Goal: Task Accomplishment & Management: Manage account settings

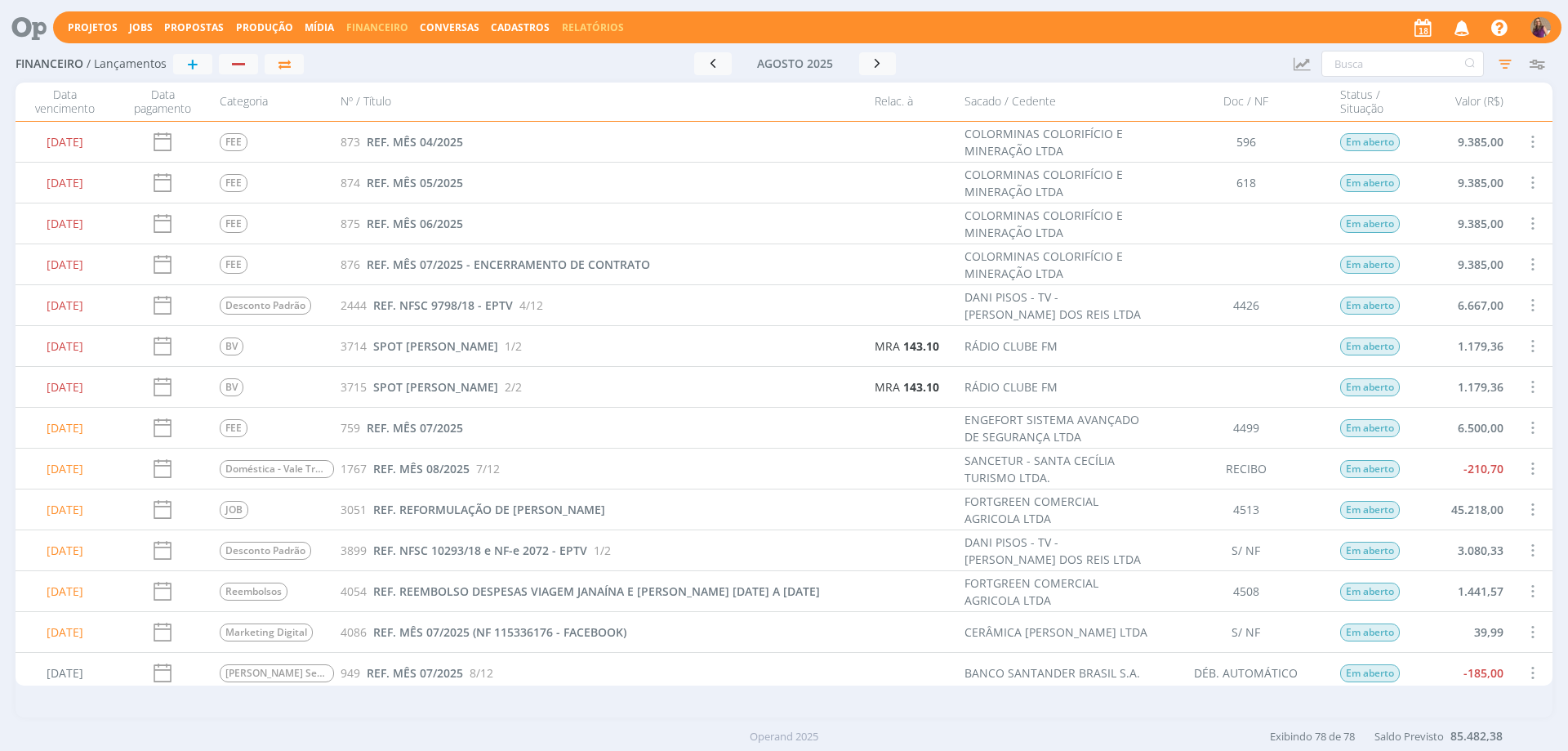
click at [583, 29] on link "Relatórios" at bounding box center [592, 27] width 62 height 14
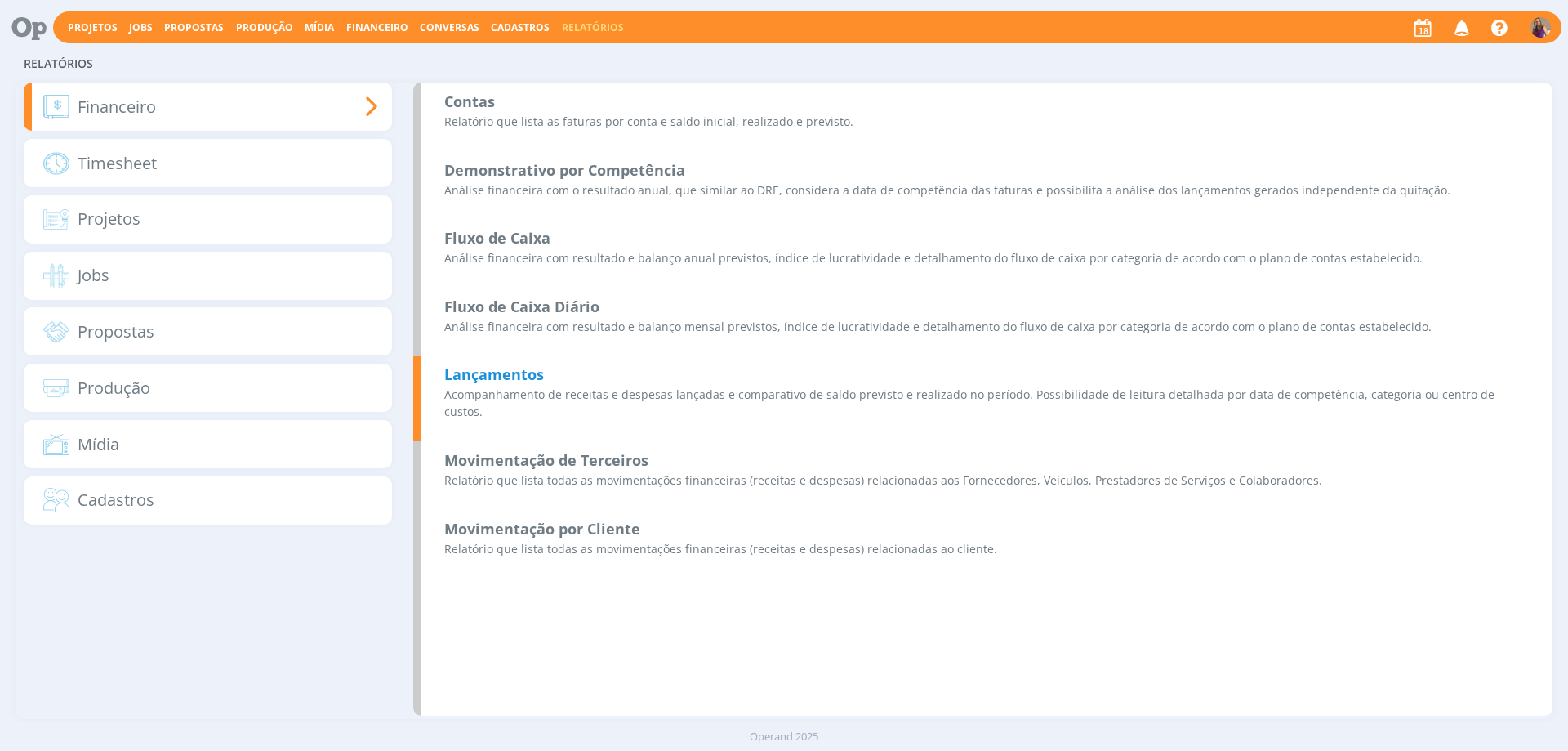
click at [481, 371] on b "Lançamentos" at bounding box center [494, 374] width 100 height 20
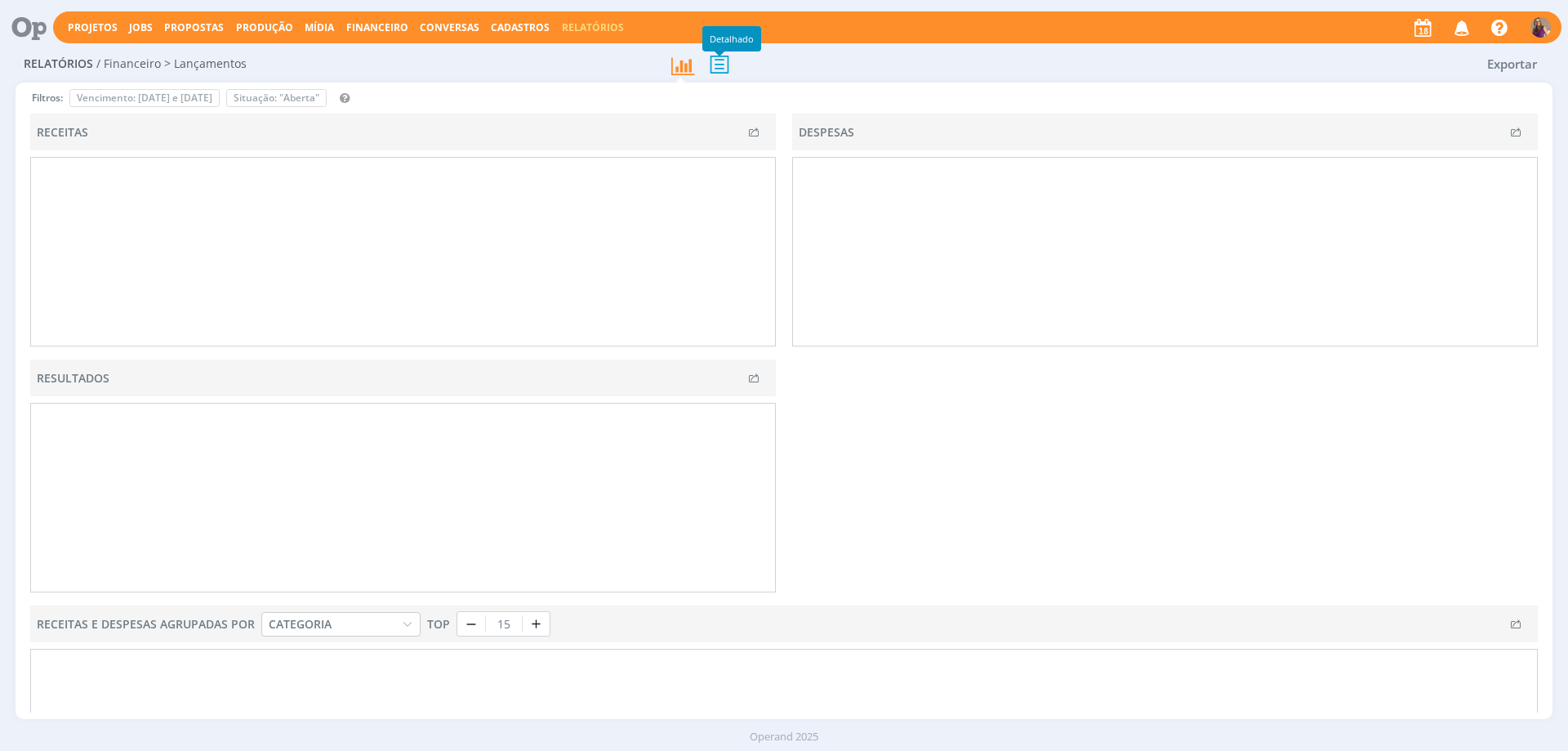
click at [718, 63] on icon at bounding box center [719, 64] width 34 height 33
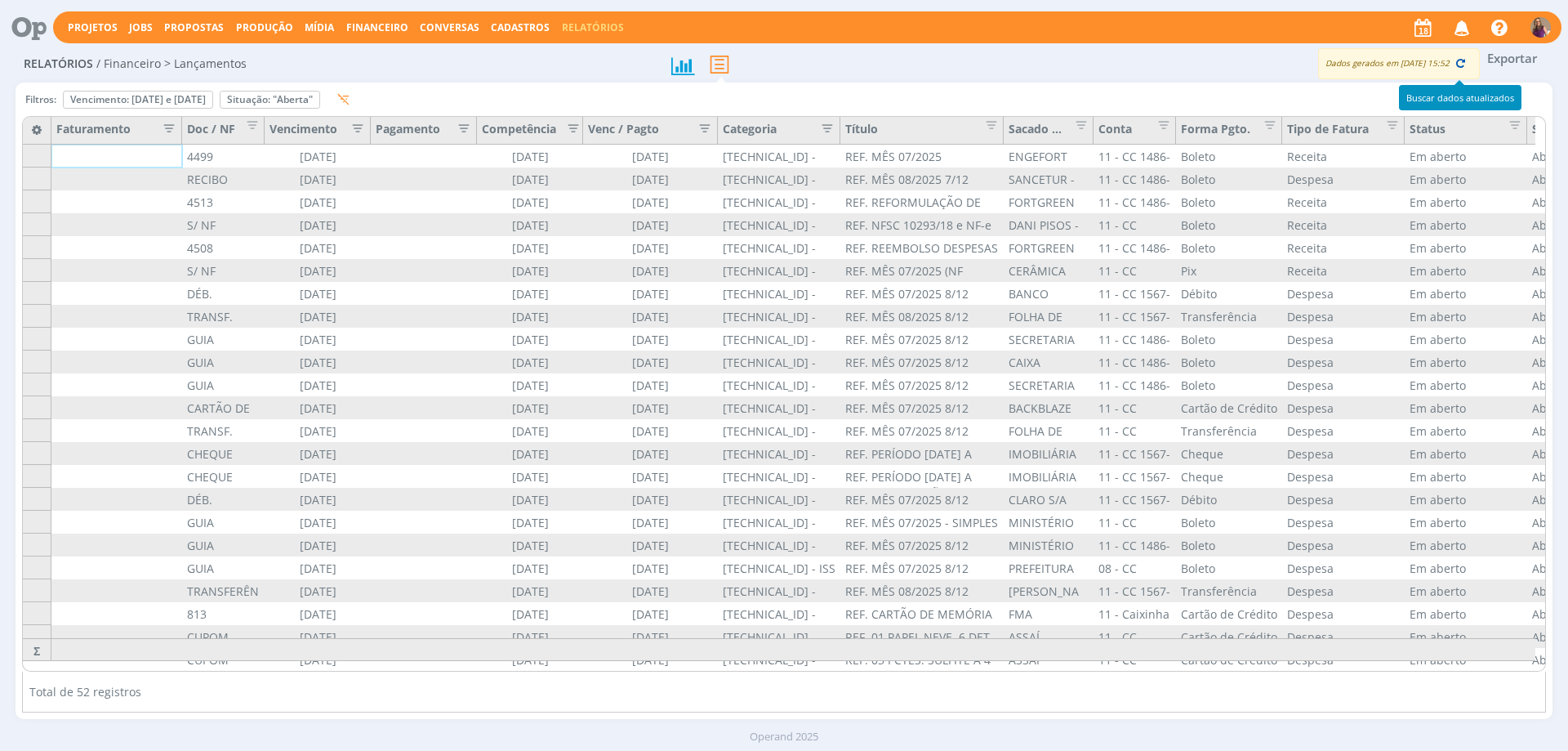
click at [1456, 64] on icon "button" at bounding box center [1461, 63] width 14 height 14
click at [1499, 58] on button "Exportar" at bounding box center [1512, 58] width 65 height 21
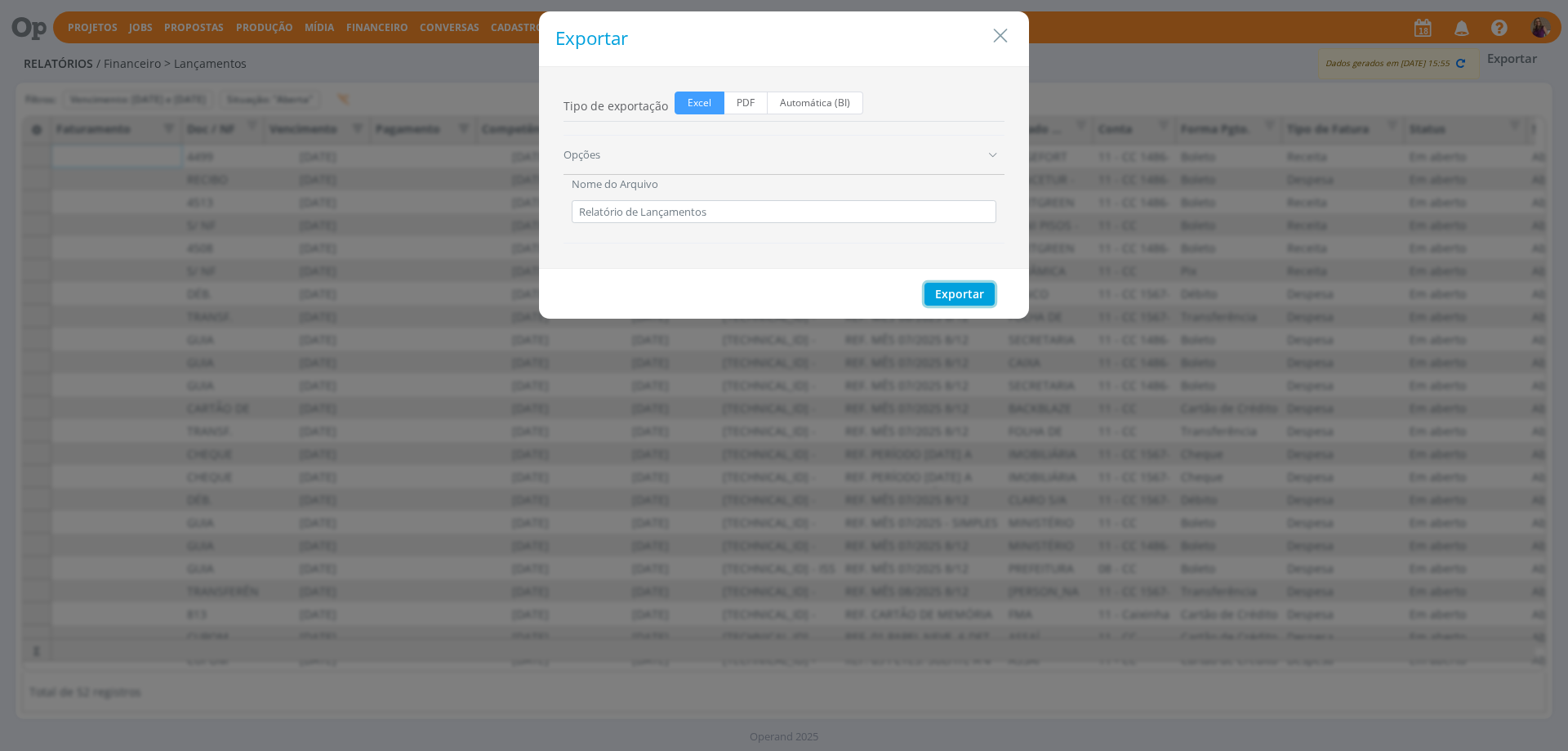
click at [961, 293] on button "Exportar" at bounding box center [960, 294] width 70 height 23
click at [1004, 31] on icon "Close" at bounding box center [999, 35] width 24 height 24
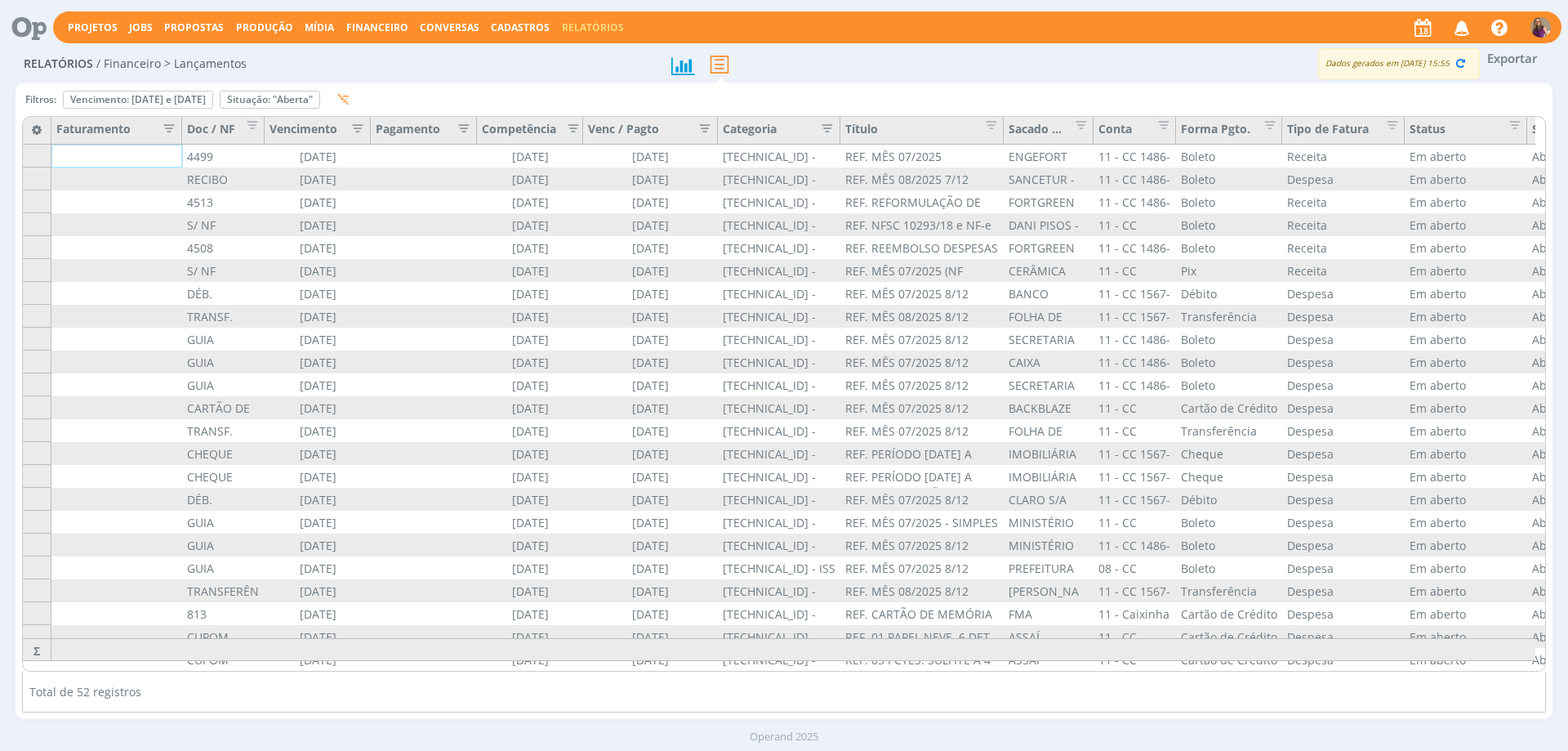
click at [348, 25] on span "Financeiro" at bounding box center [377, 27] width 62 height 14
click at [359, 49] on link "Lançamentos" at bounding box center [378, 55] width 137 height 25
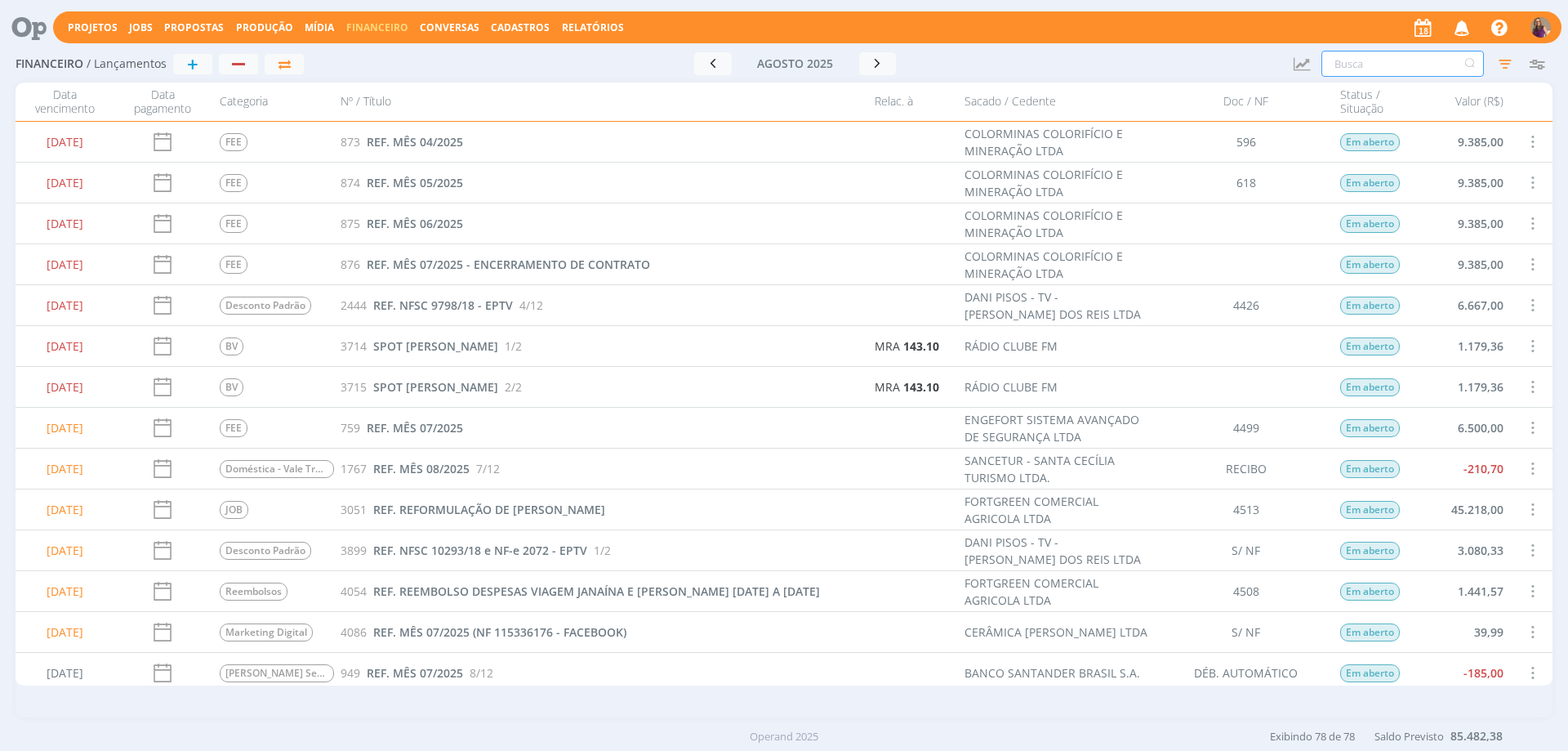
click at [1376, 61] on input "text" at bounding box center [1402, 63] width 162 height 26
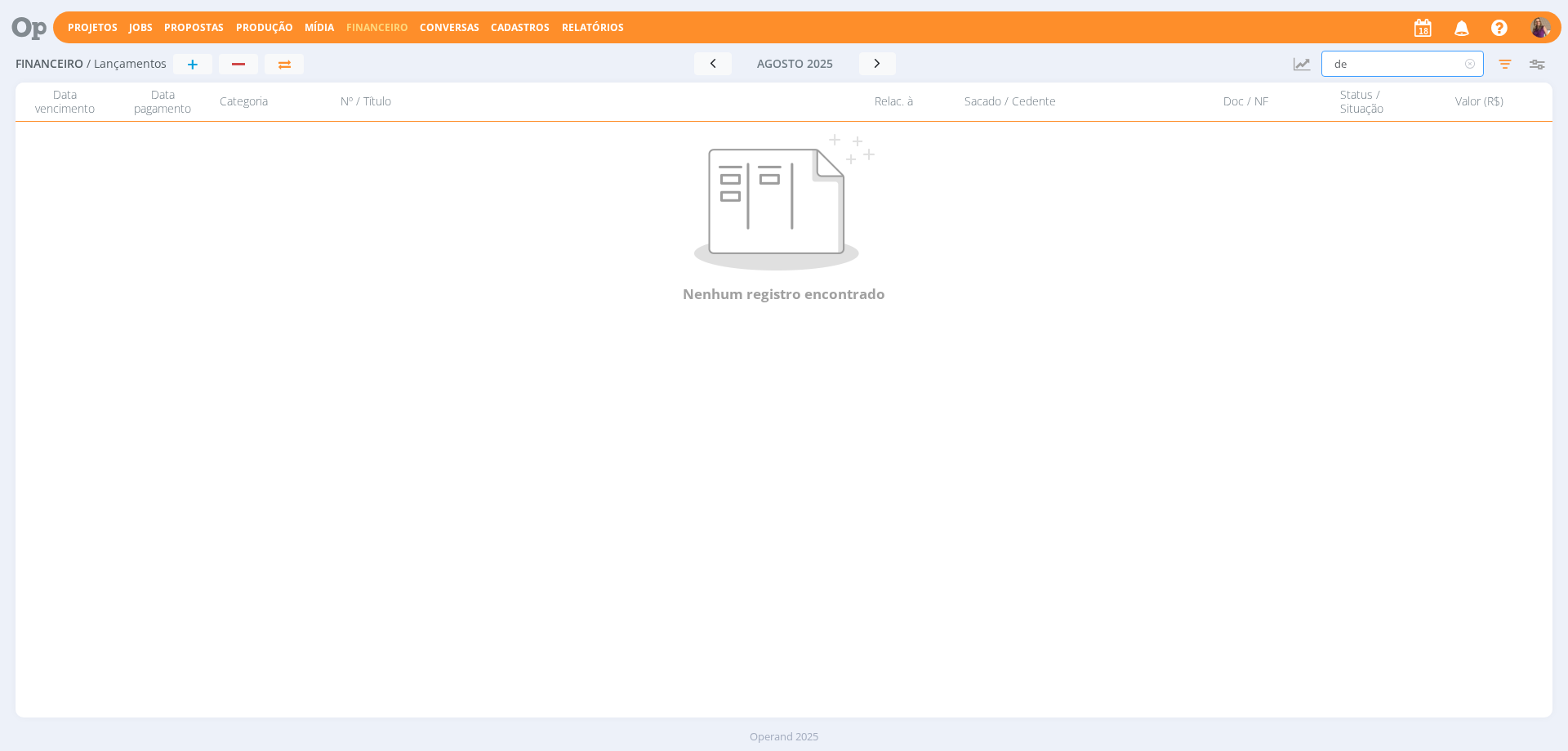
type input "d"
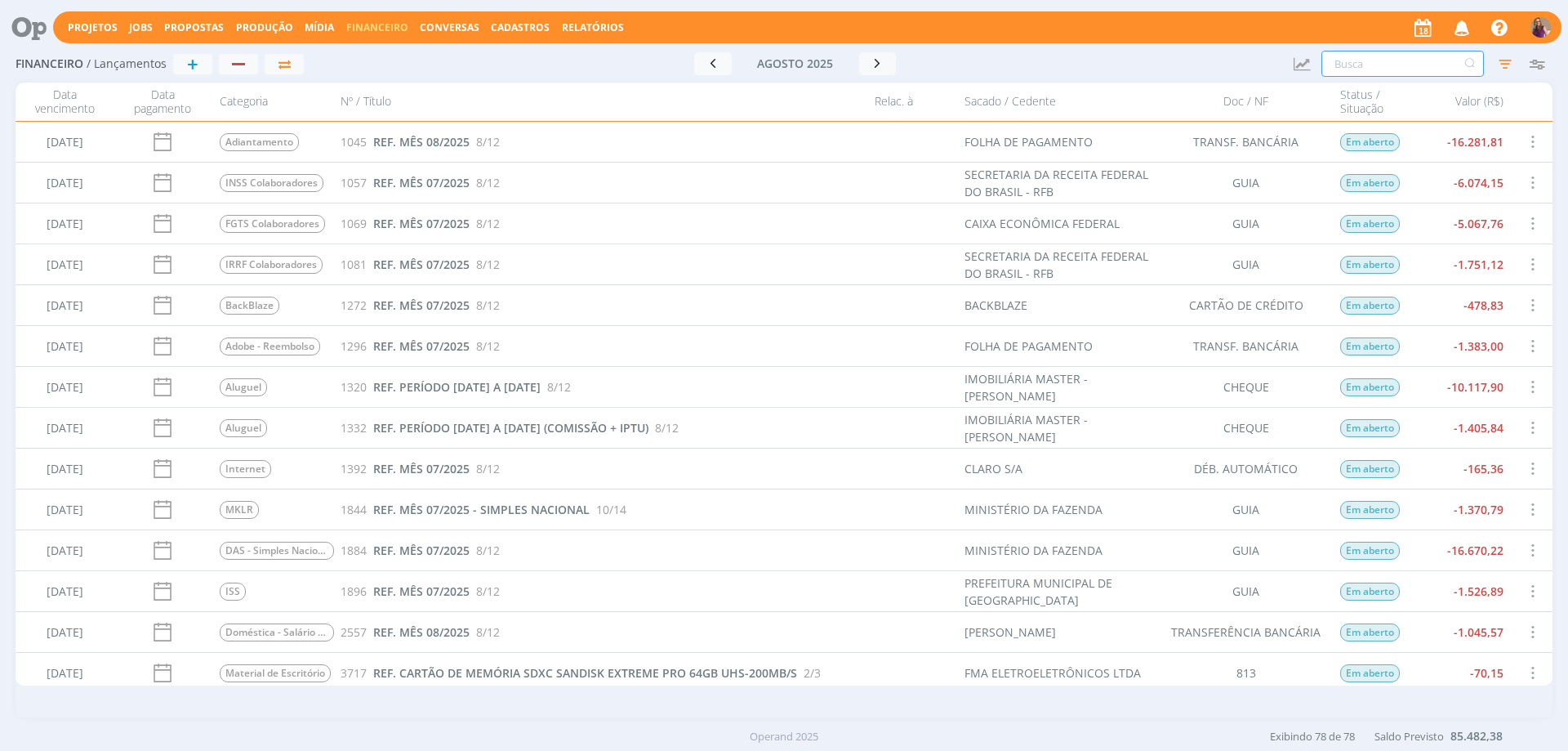
scroll to position [654, 0]
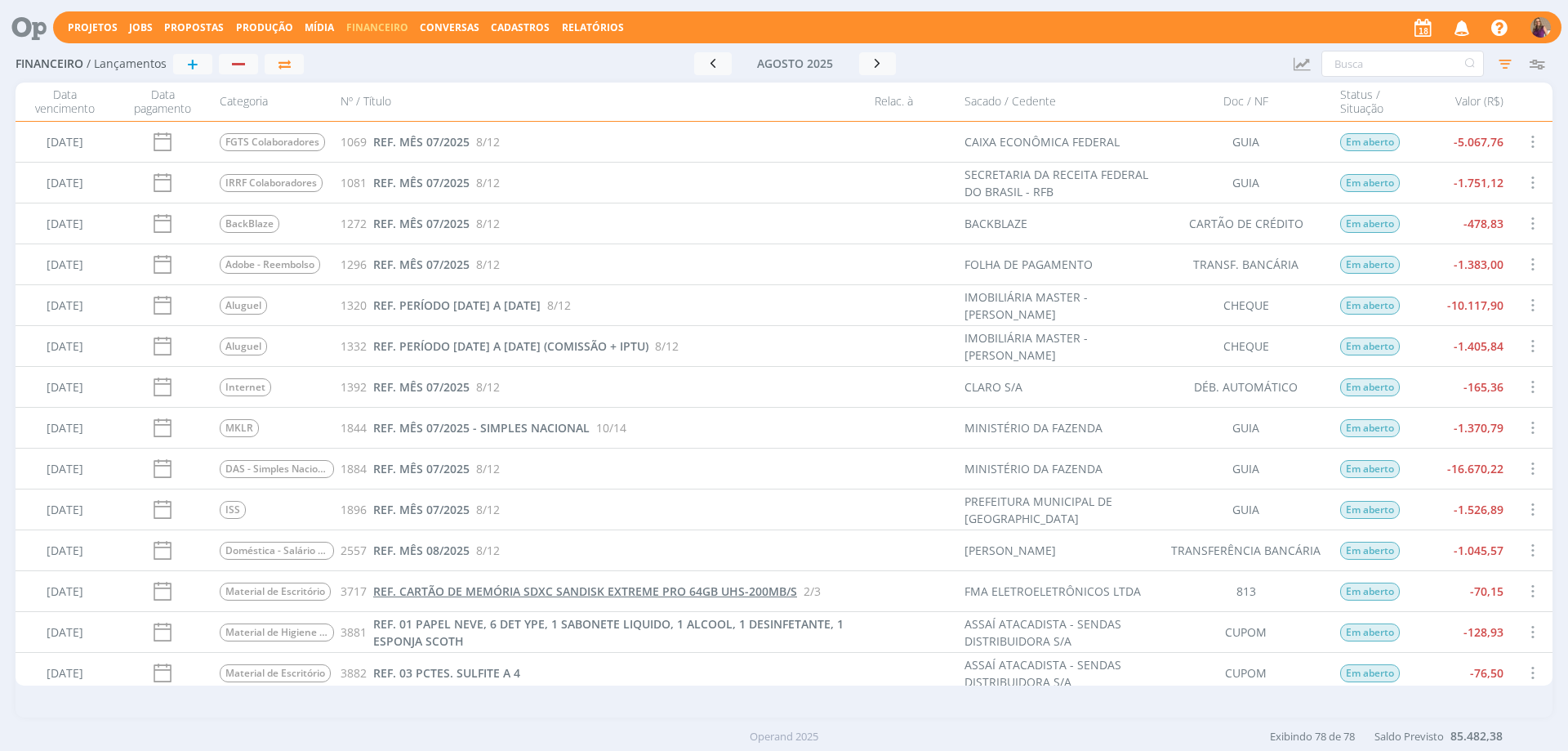
click at [721, 591] on span "REF. CARTÃO DE MEMÓRIA SDXC SANDISK EXTREME PRO 64GB UHS-200MB/S" at bounding box center [585, 591] width 424 height 15
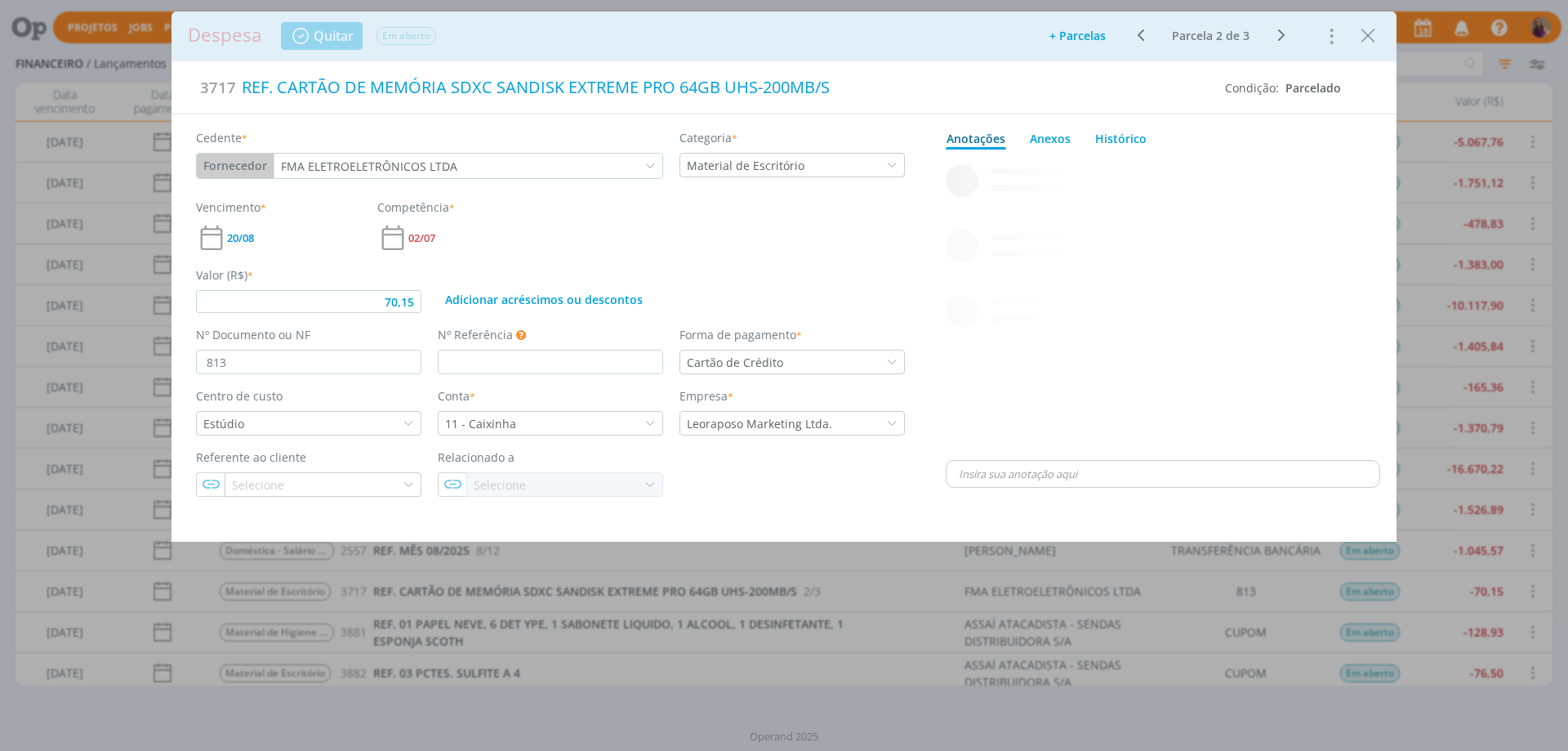
type input "70,15"
click at [1365, 41] on icon "Close" at bounding box center [1367, 35] width 24 height 24
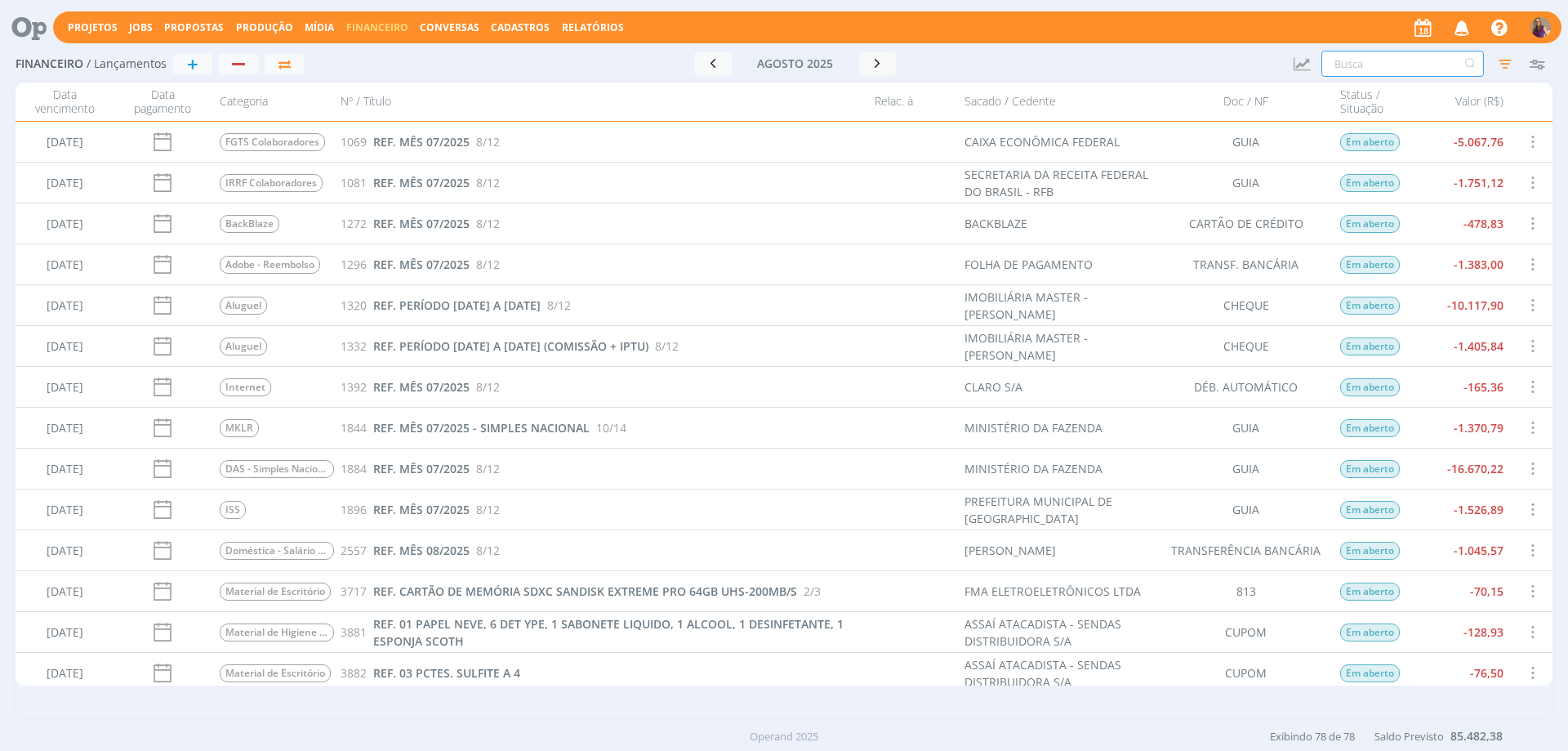
click at [1362, 54] on input "text" at bounding box center [1402, 63] width 162 height 26
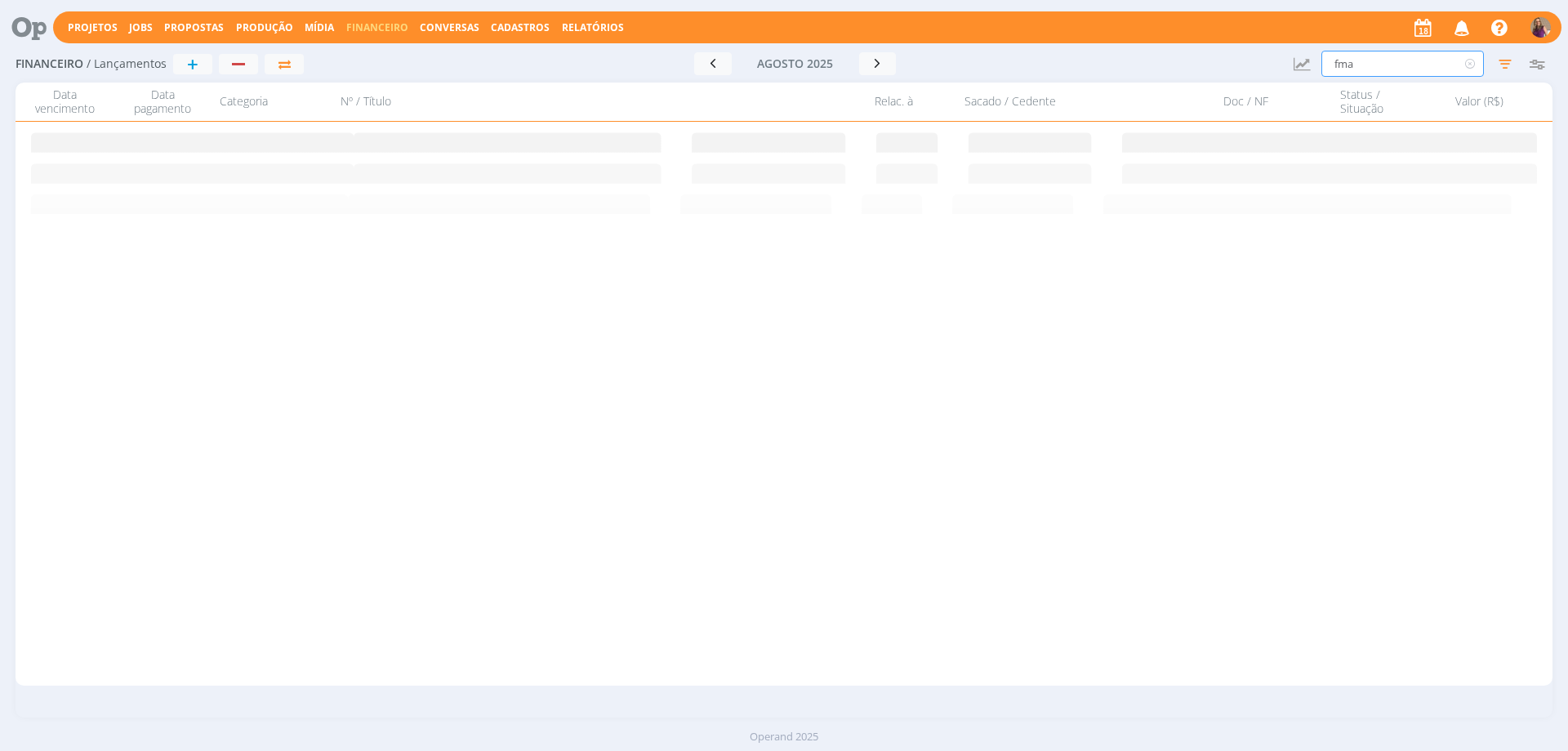
type input "fma"
click at [524, 142] on span "REF. CARTÃO DE MEMÓRIA SDXC SANDISK EXTREME PRO 64GB UHS-200MB/S" at bounding box center [585, 142] width 424 height 15
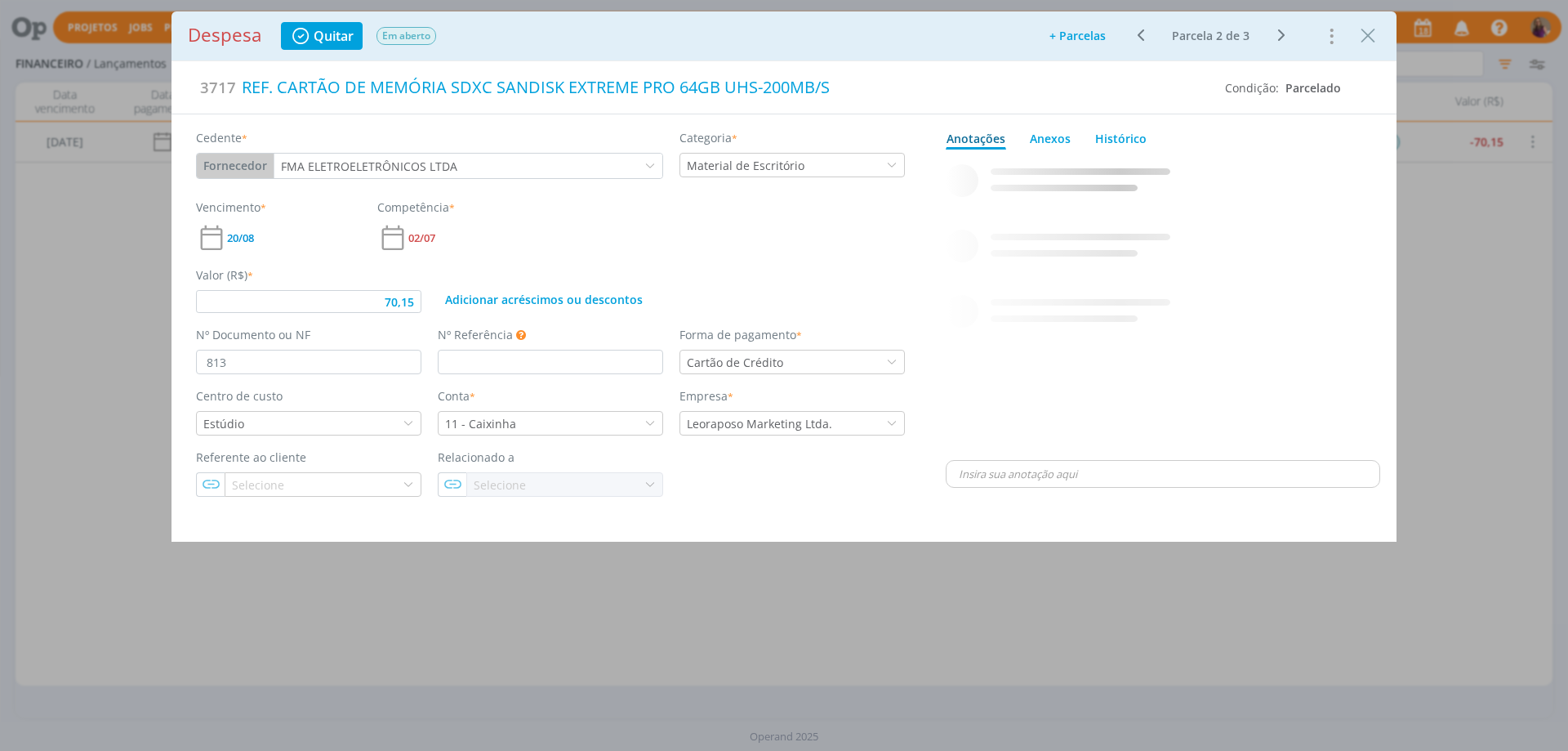
type input "70,15"
click at [1372, 36] on icon "Close" at bounding box center [1367, 35] width 24 height 24
